Goal: Information Seeking & Learning: Check status

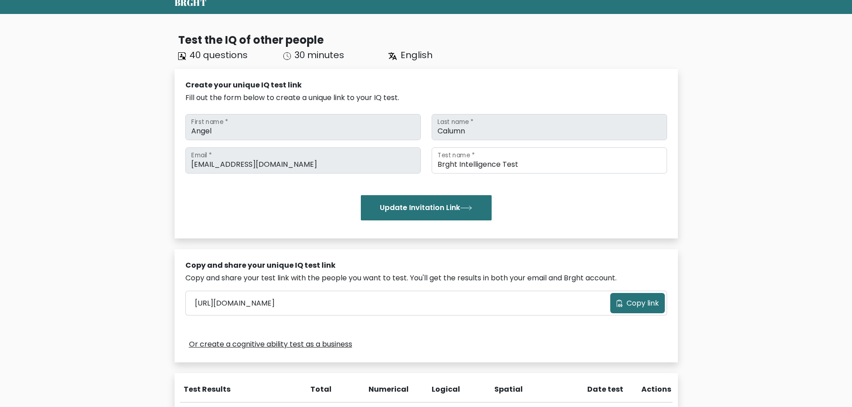
scroll to position [135, 0]
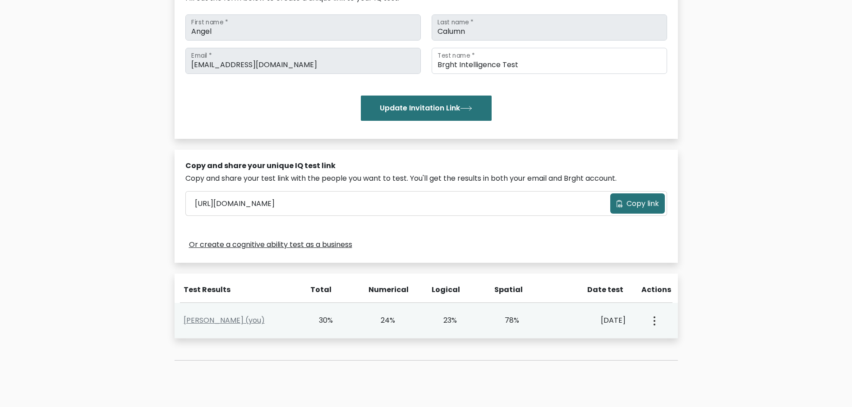
click at [654, 318] on circle "button" at bounding box center [654, 317] width 2 height 2
click at [655, 322] on button "button" at bounding box center [653, 321] width 7 height 28
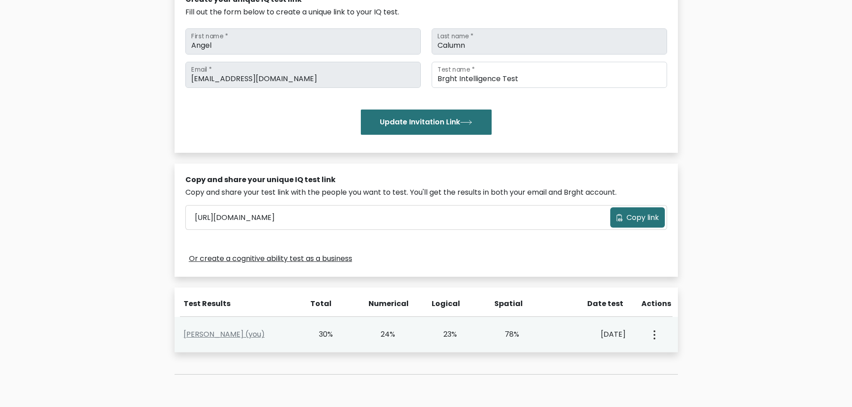
scroll to position [209, 0]
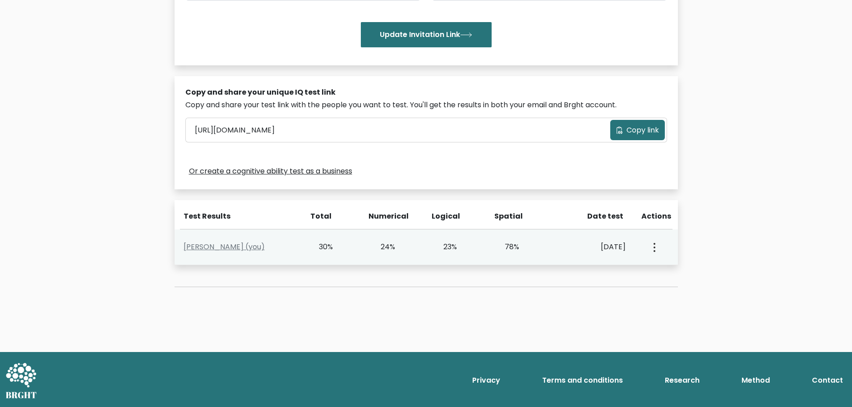
click at [652, 246] on button "button" at bounding box center [653, 247] width 7 height 28
click at [661, 273] on link "View Profile" at bounding box center [685, 273] width 71 height 14
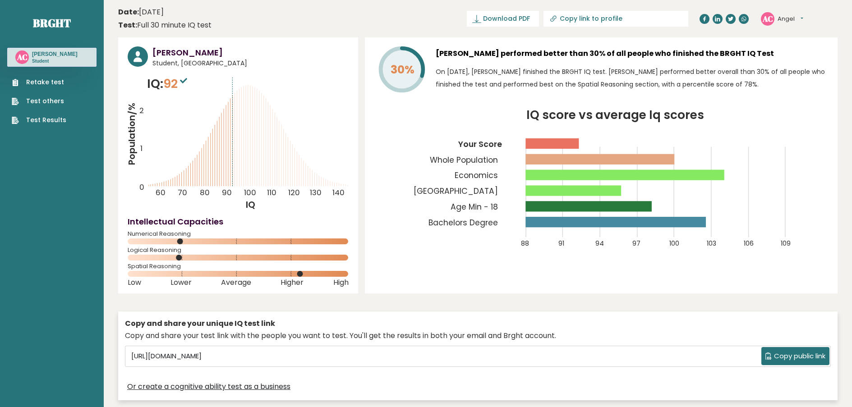
click at [564, 160] on rect at bounding box center [599, 159] width 149 height 10
click at [568, 174] on rect at bounding box center [624, 175] width 199 height 10
click at [646, 213] on icon "IQ score vs average Iq scores 88 91 94 97 100 103 106 109 Your Score Whole Popu…" at bounding box center [600, 184] width 453 height 149
click at [646, 208] on rect at bounding box center [588, 206] width 126 height 10
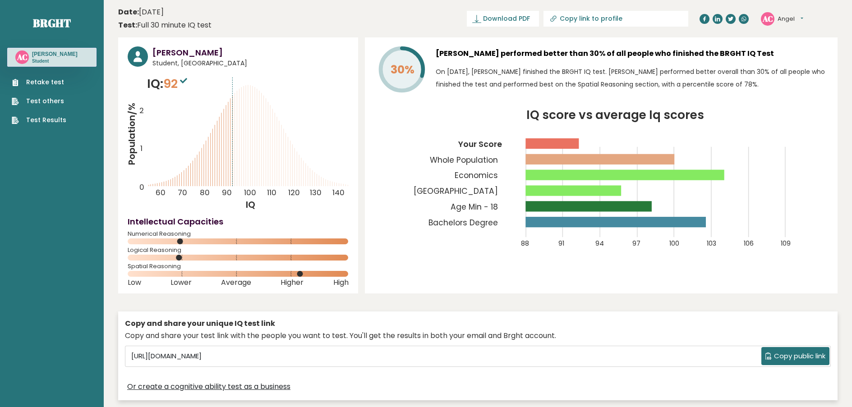
click at [573, 169] on icon "IQ score vs average Iq scores 88 91 94 97 100 103 106 109 Your Score Whole Popu…" at bounding box center [600, 184] width 453 height 149
click at [527, 141] on rect at bounding box center [551, 143] width 53 height 10
click at [526, 141] on rect at bounding box center [551, 143] width 53 height 10
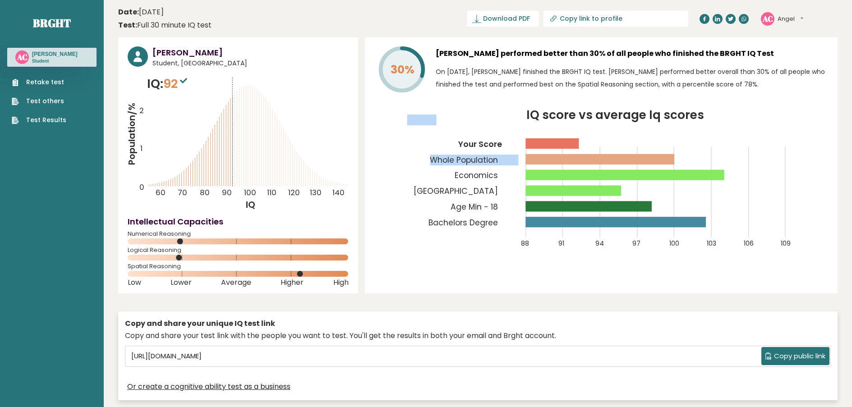
click at [526, 141] on rect at bounding box center [551, 143] width 53 height 10
click at [556, 124] on icon "IQ score vs average Iq scores 88 91 94 97 100 103 106 109 Your Score Whole Popu…" at bounding box center [600, 184] width 453 height 149
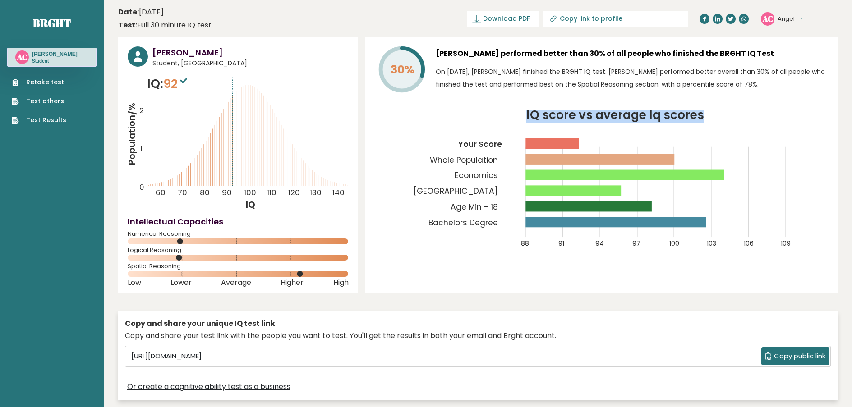
click at [556, 124] on icon "IQ score vs average Iq scores 88 91 94 97 100 103 106 109 Your Score Whole Popu…" at bounding box center [600, 184] width 453 height 149
click at [556, 125] on icon "IQ score vs average Iq scores 88 91 94 97 100 103 106 109 Your Score Whole Popu…" at bounding box center [600, 184] width 453 height 149
